Goal: Complete application form

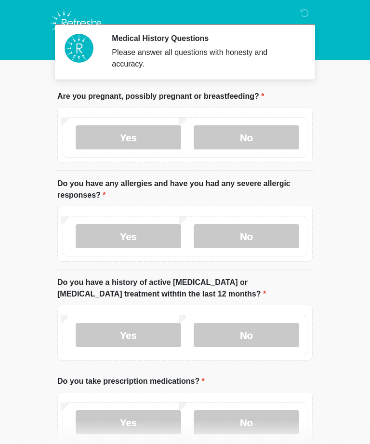
click at [221, 134] on label "No" at bounding box center [246, 137] width 105 height 24
click at [222, 236] on label "No" at bounding box center [246, 236] width 105 height 24
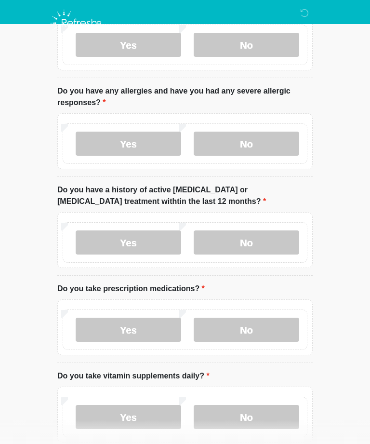
scroll to position [94, 0]
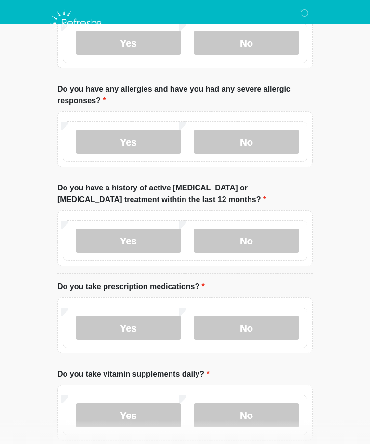
click at [223, 238] on label "No" at bounding box center [246, 240] width 105 height 24
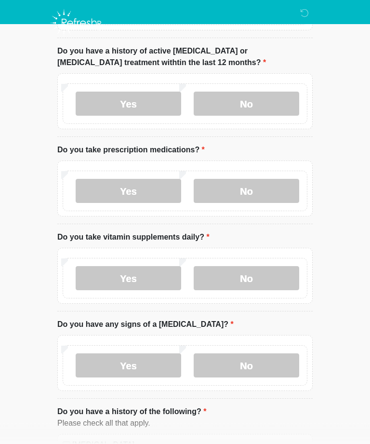
scroll to position [231, 0]
click at [125, 182] on label "Yes" at bounding box center [128, 191] width 105 height 24
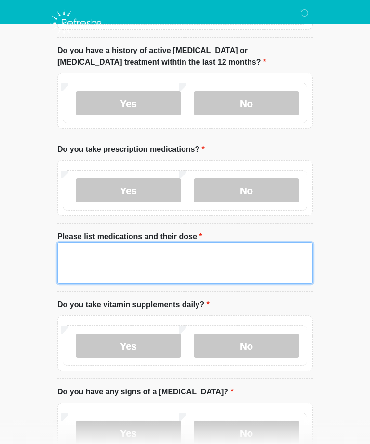
click at [68, 249] on textarea "Please list medications and their dose" at bounding box center [184, 262] width 255 height 41
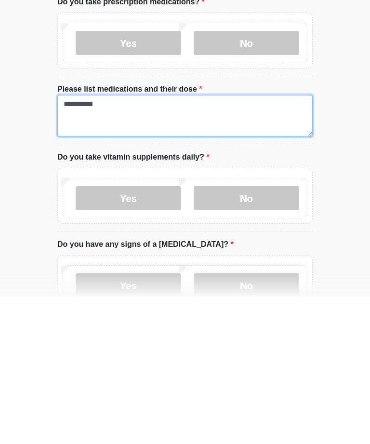
type textarea "**********"
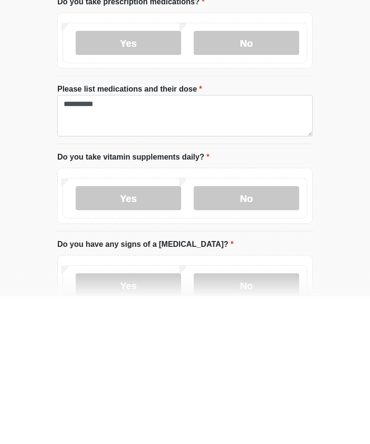
click at [220, 334] on label "No" at bounding box center [246, 346] width 105 height 24
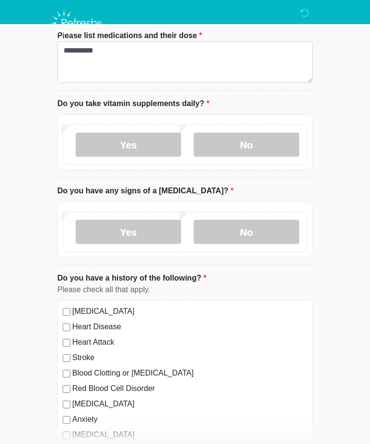
scroll to position [443, 0]
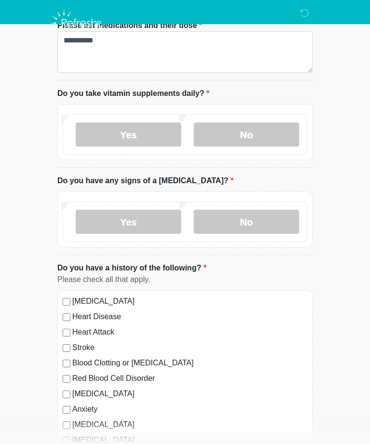
click at [227, 226] on label "No" at bounding box center [246, 222] width 105 height 24
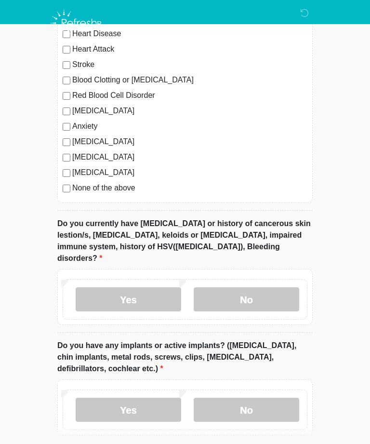
scroll to position [749, 0]
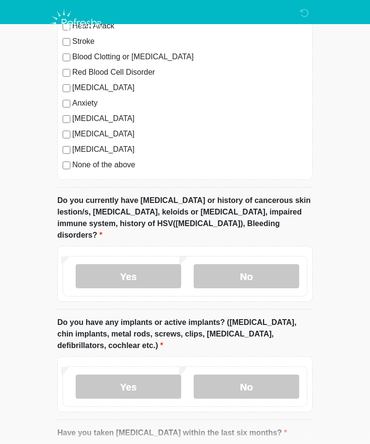
click at [223, 264] on label "No" at bounding box center [246, 276] width 105 height 24
click at [228, 374] on label "No" at bounding box center [246, 386] width 105 height 24
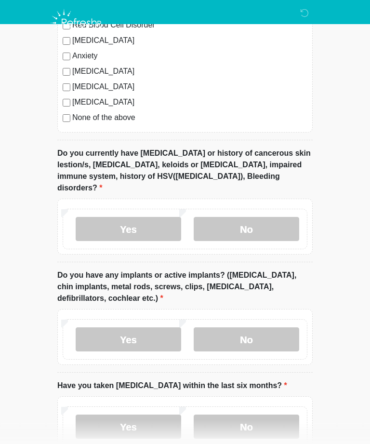
scroll to position [845, 0]
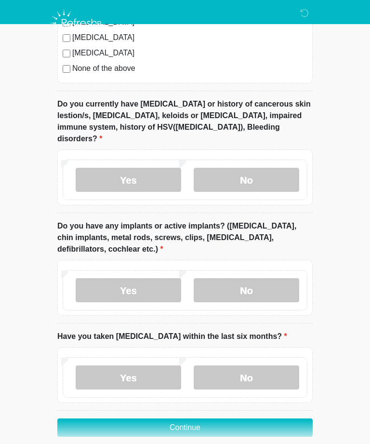
click at [215, 365] on label "No" at bounding box center [246, 377] width 105 height 24
click at [164, 418] on button "Continue" at bounding box center [184, 427] width 255 height 18
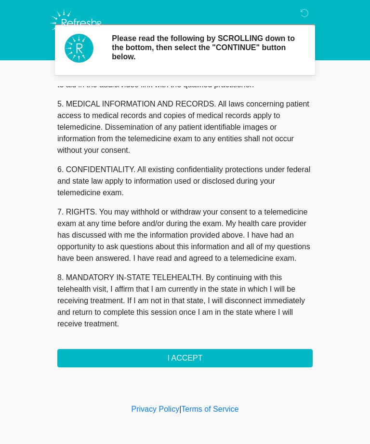
scroll to position [308, 0]
click at [171, 358] on button "I ACCEPT" at bounding box center [184, 358] width 255 height 18
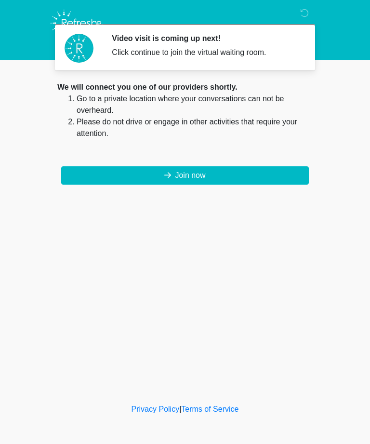
click at [193, 170] on button "Join now" at bounding box center [185, 175] width 248 height 18
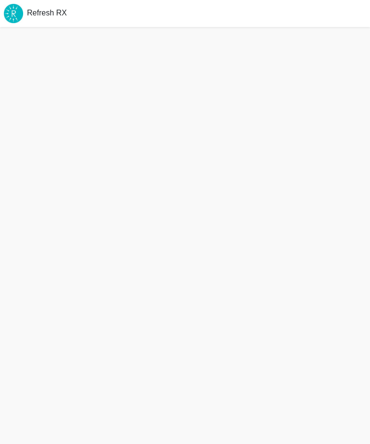
scroll to position [3, 0]
